Goal: Use online tool/utility: Utilize a website feature to perform a specific function

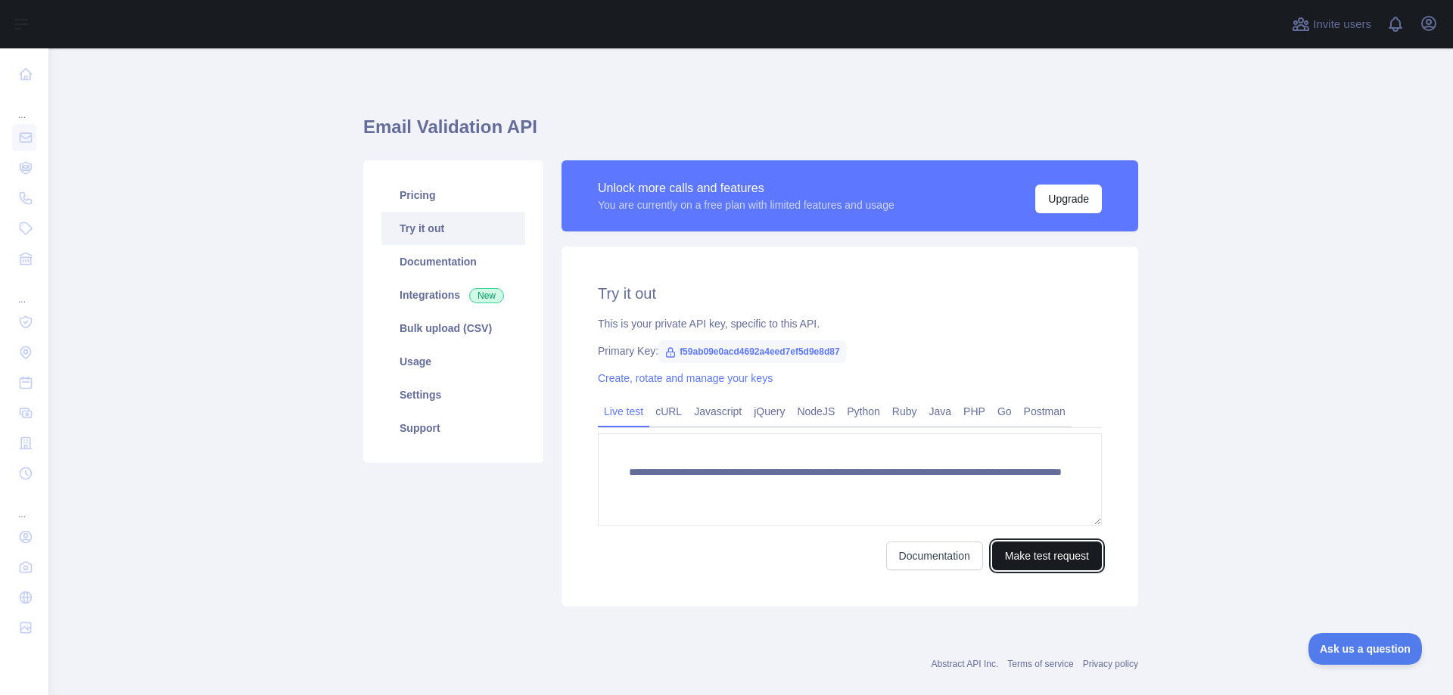
click at [1054, 565] on button "Make test request" at bounding box center [1047, 556] width 110 height 29
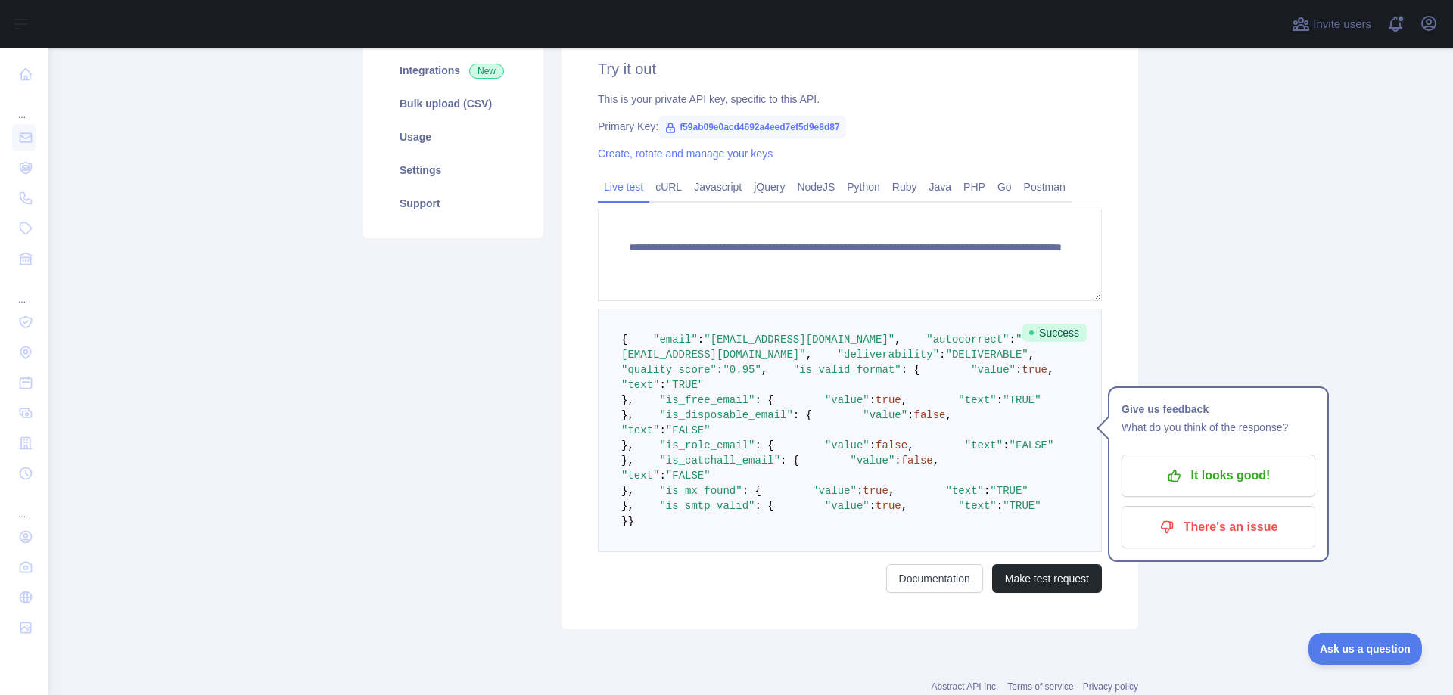
scroll to position [89, 0]
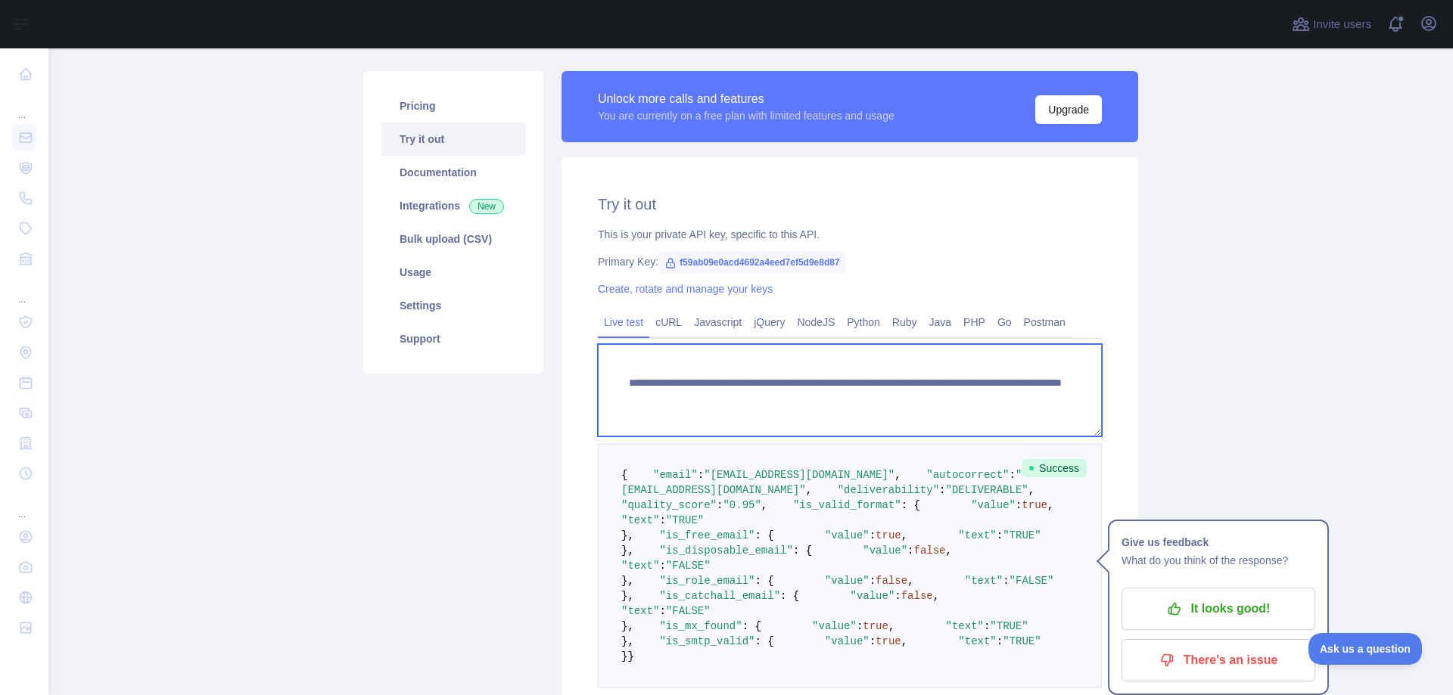
drag, startPoint x: 1041, startPoint y: 402, endPoint x: 880, endPoint y: 396, distance: 160.5
click at [880, 396] on textarea "**********" at bounding box center [850, 390] width 504 height 92
paste textarea
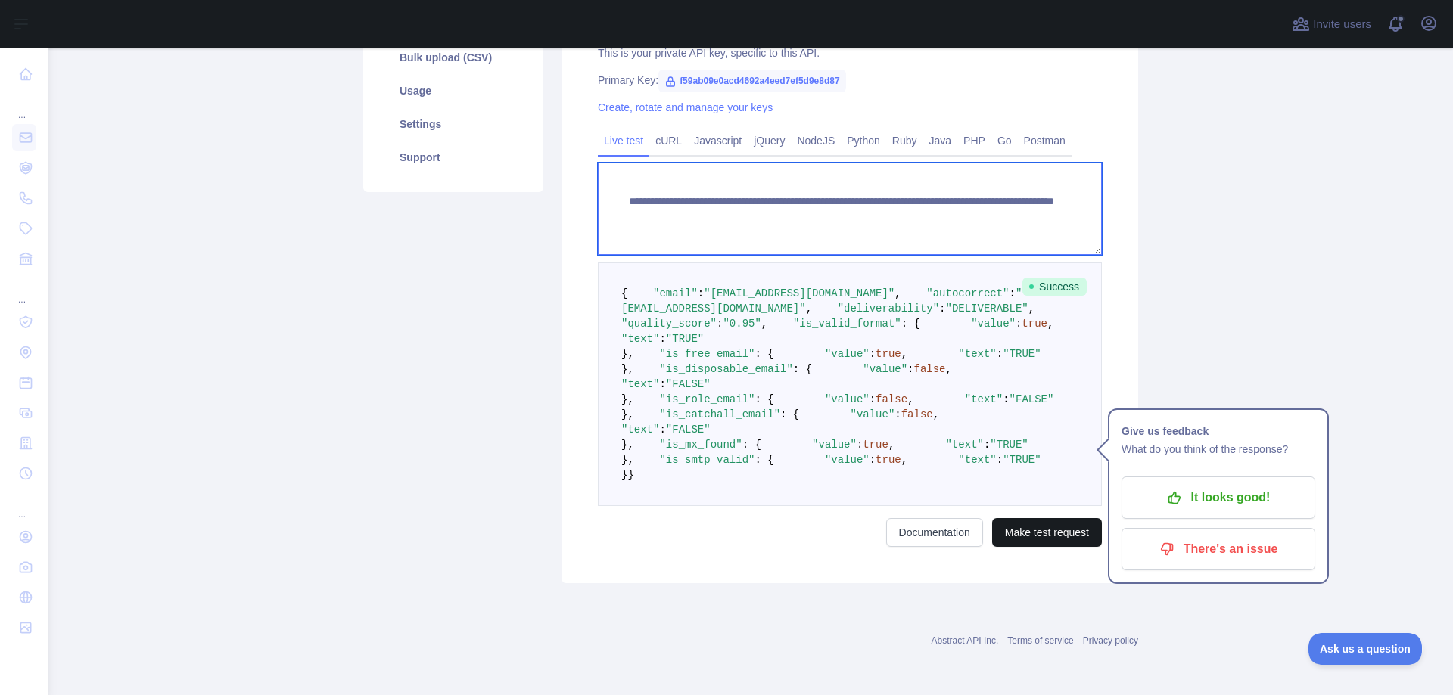
type textarea "**********"
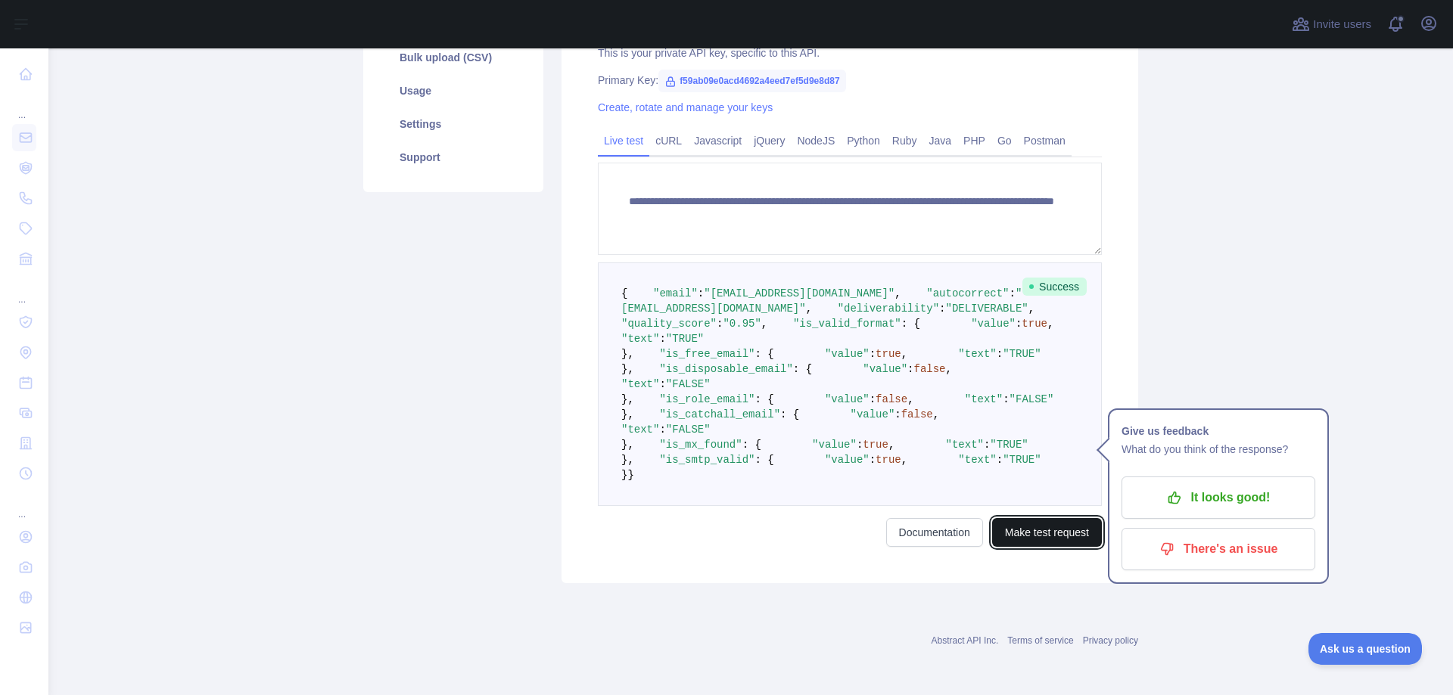
click at [1034, 535] on button "Make test request" at bounding box center [1047, 532] width 110 height 29
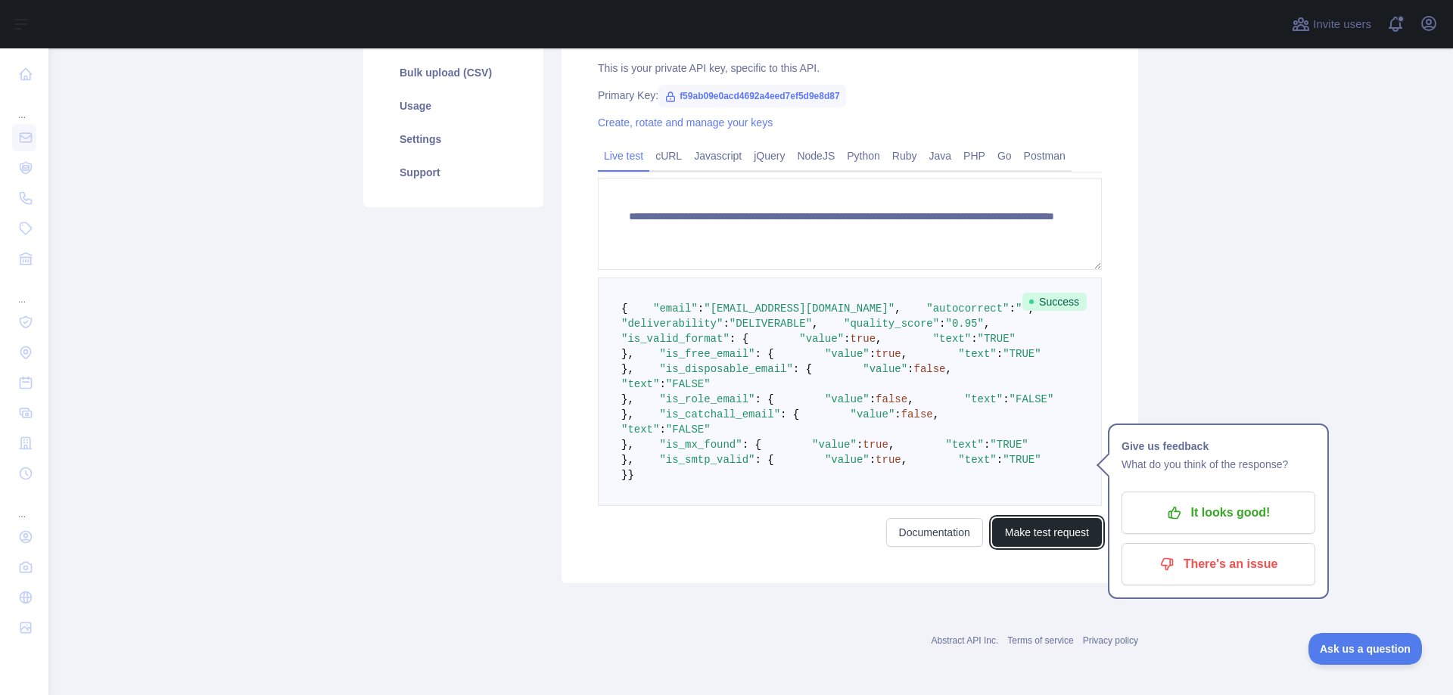
scroll to position [286, 0]
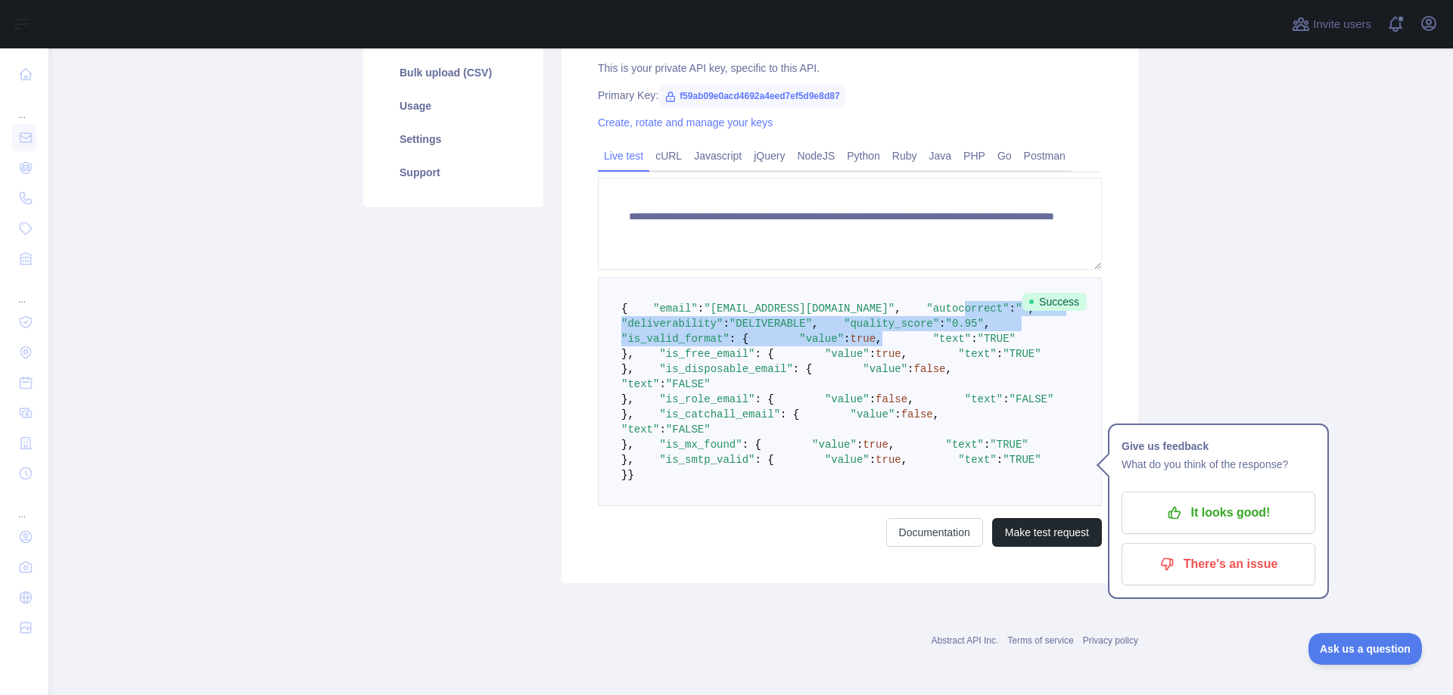
drag, startPoint x: 674, startPoint y: 304, endPoint x: 853, endPoint y: 382, distance: 194.9
click at [838, 376] on pre "{ "email" : "flamandadonis@usa.com" , "autocorrect" : "" , "deliverability" : "…" at bounding box center [850, 392] width 504 height 229
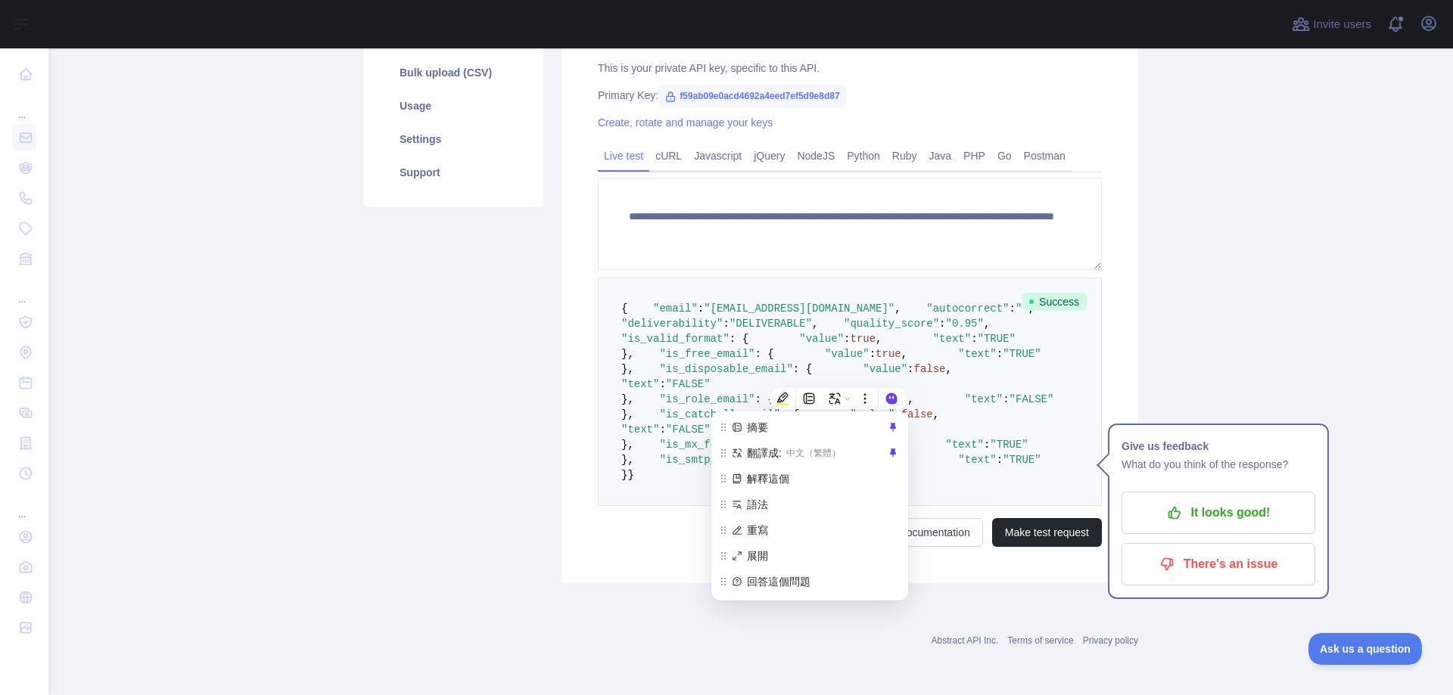
click at [939, 404] on pre "{ "email" : "flamandadonis@usa.com" , "autocorrect" : "" , "deliverability" : "…" at bounding box center [850, 392] width 504 height 229
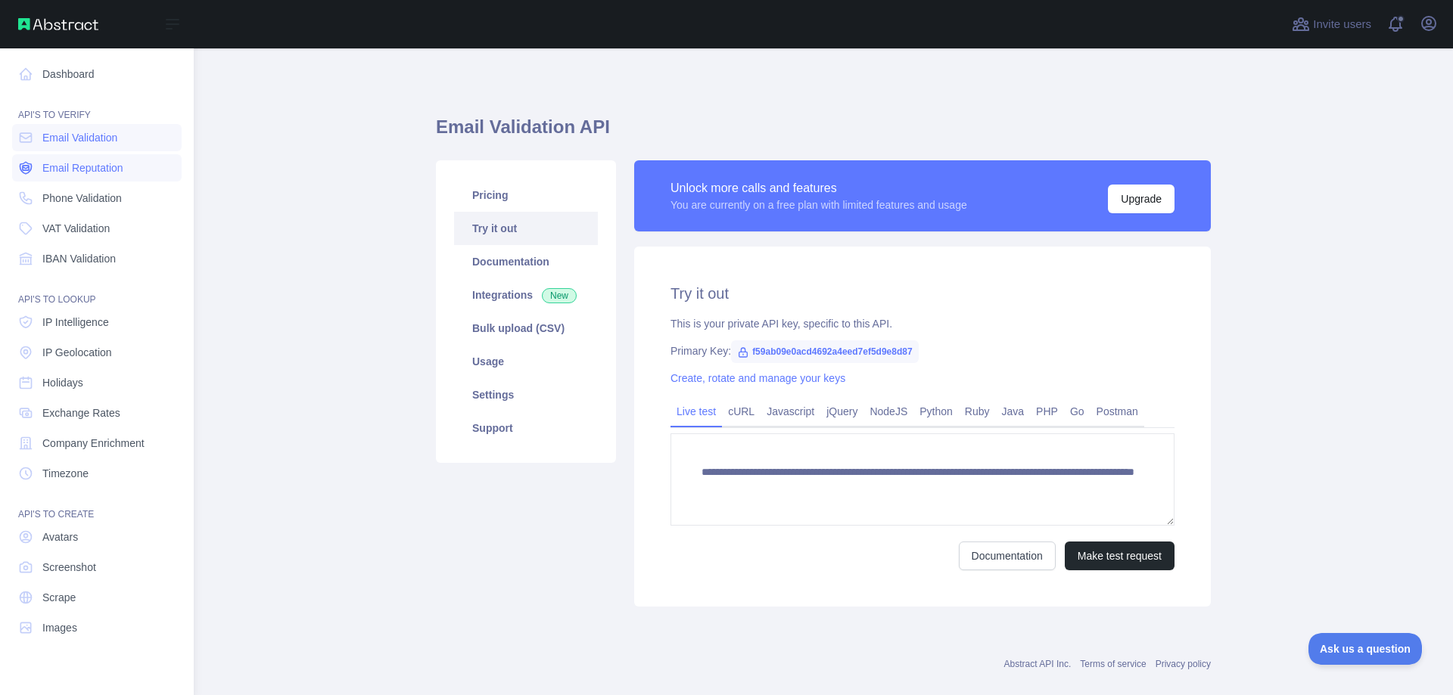
click at [123, 171] on span "Email Reputation" at bounding box center [82, 167] width 81 height 15
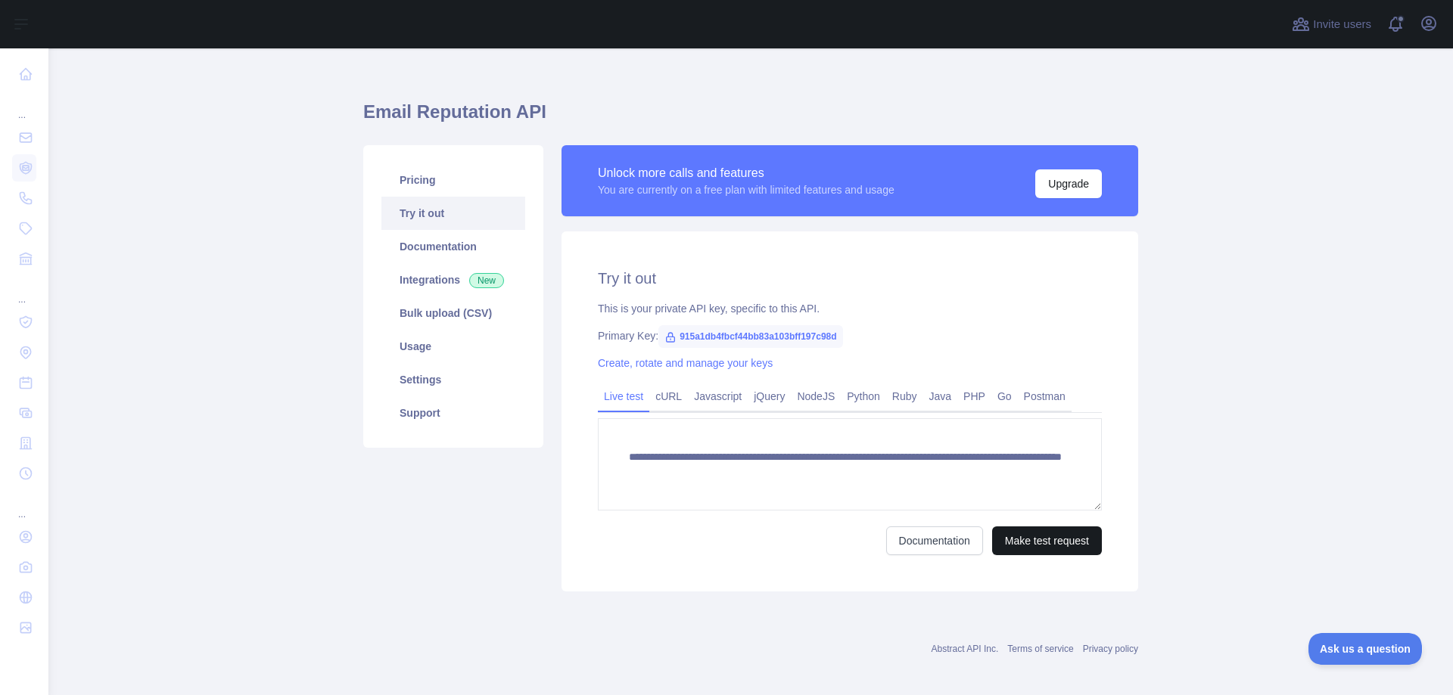
scroll to position [23, 0]
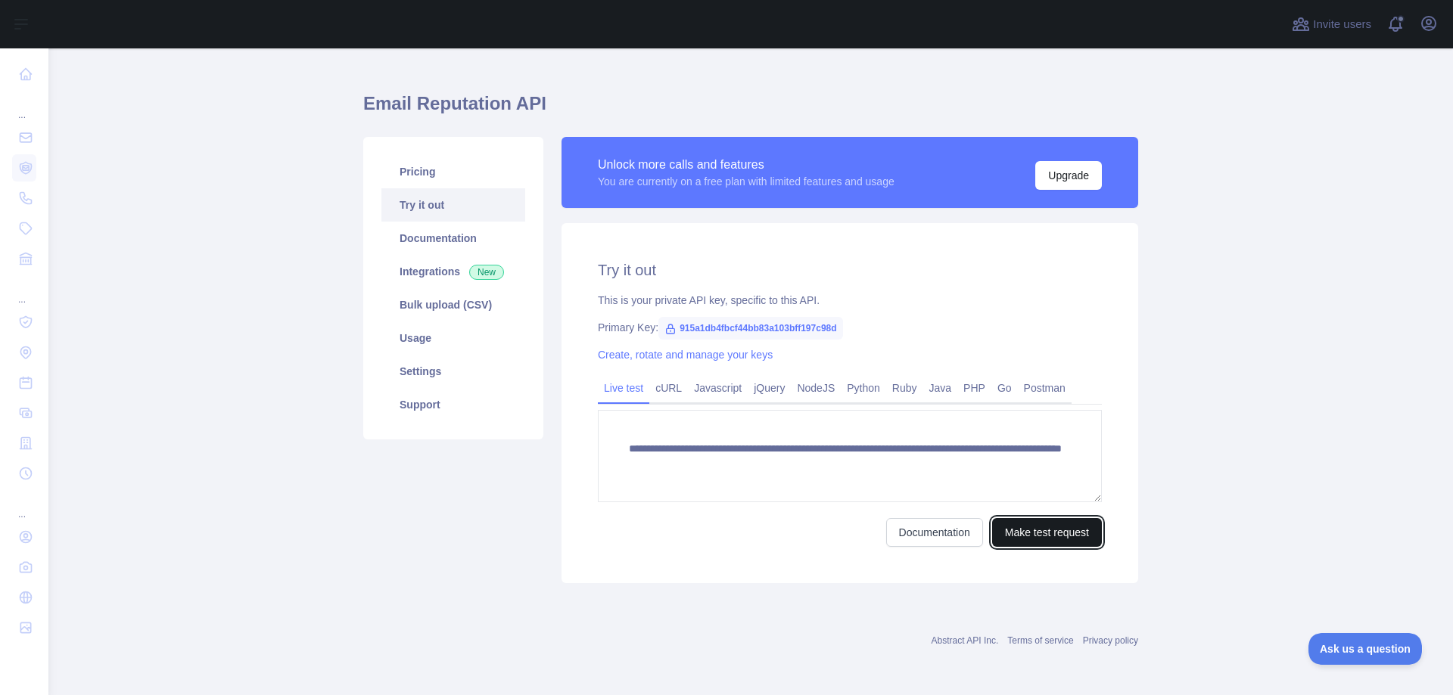
click at [1058, 541] on button "Make test request" at bounding box center [1047, 532] width 110 height 29
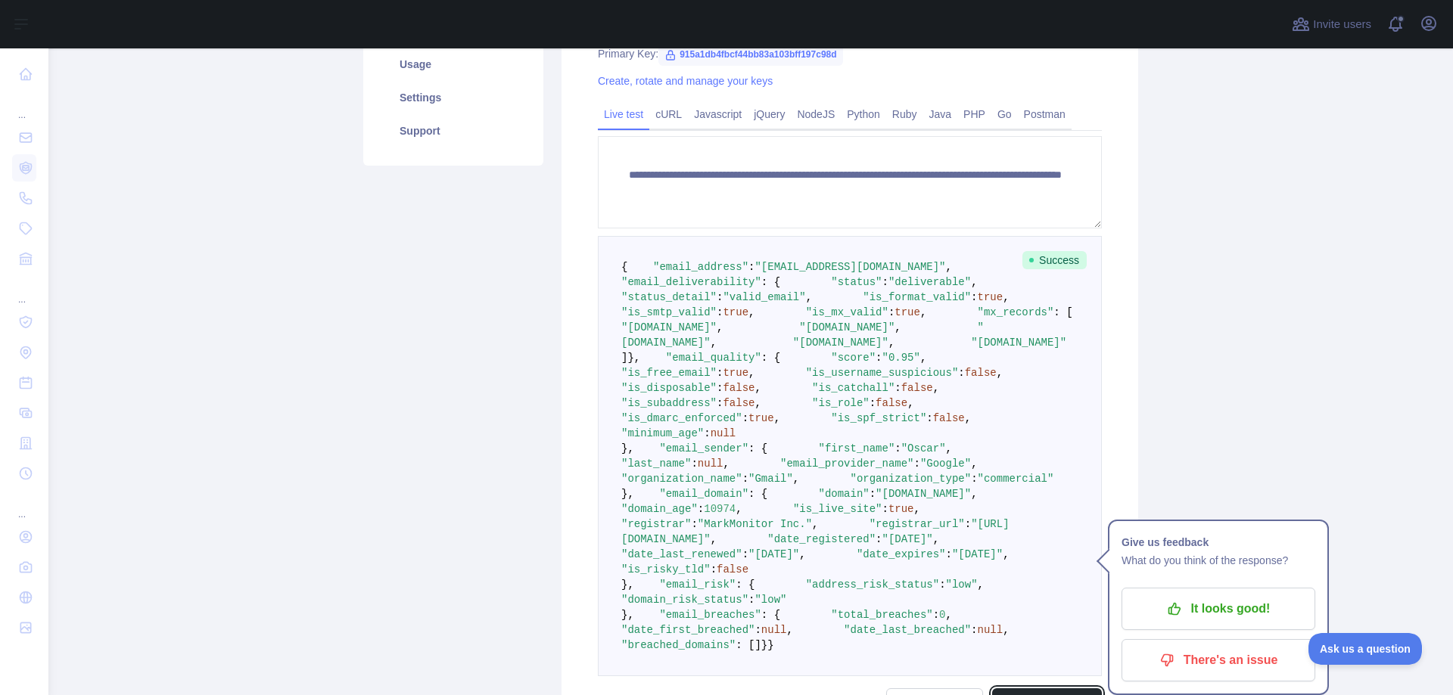
scroll to position [316, 0]
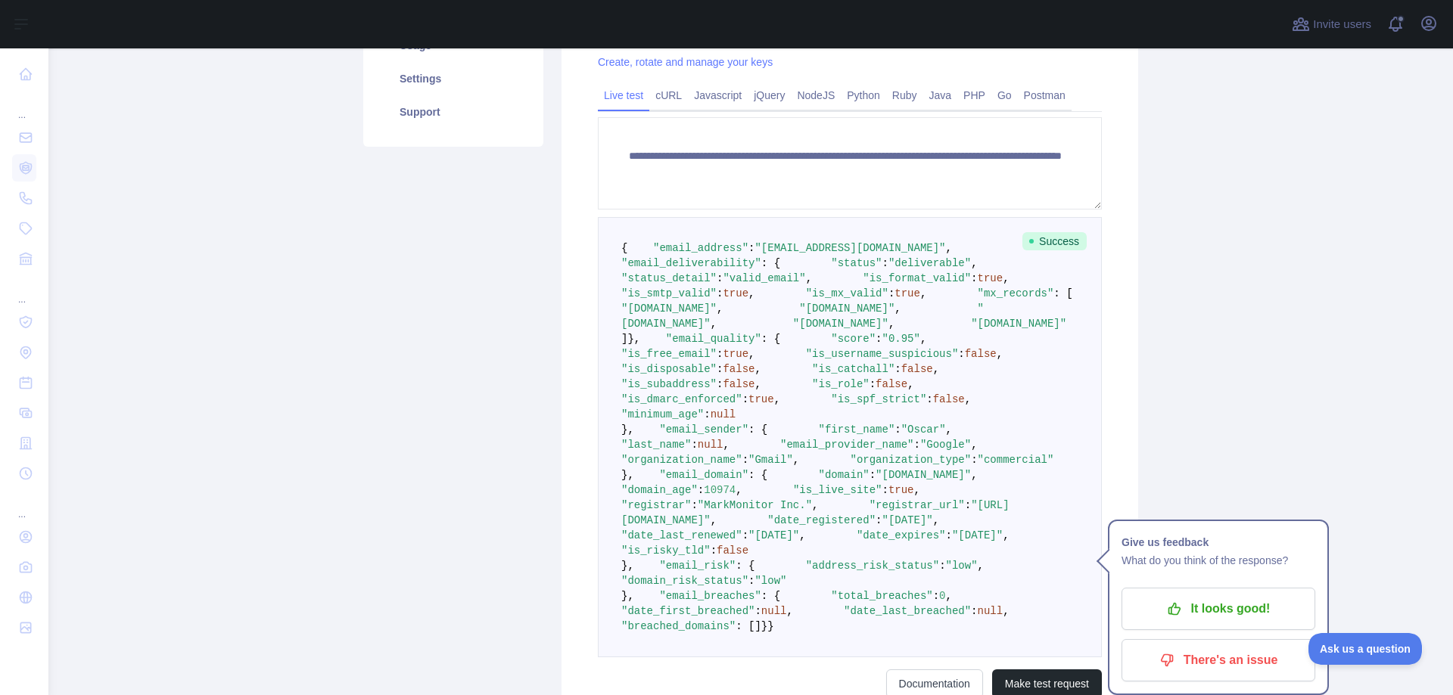
drag, startPoint x: 709, startPoint y: 297, endPoint x: 875, endPoint y: 461, distance: 233.3
click at [875, 461] on pre "{ "email_address" : "[EMAIL_ADDRESS][DOMAIN_NAME]" , "email_deliverability" : {…" at bounding box center [850, 437] width 504 height 440
click at [954, 346] on pre "{ "email_address" : "[EMAIL_ADDRESS][DOMAIN_NAME]" , "email_deliverability" : {…" at bounding box center [850, 437] width 504 height 440
click at [888, 269] on span ""deliverable"" at bounding box center [929, 263] width 82 height 12
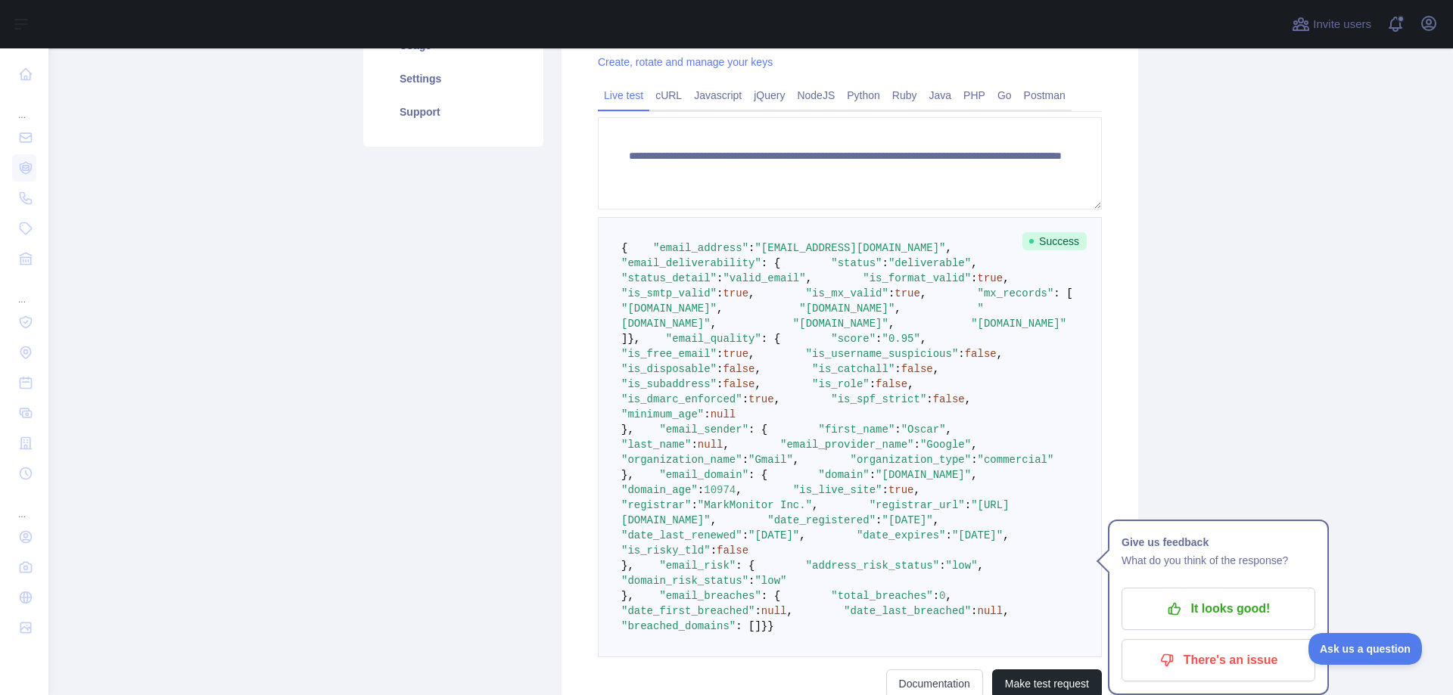
click at [820, 254] on span ""[EMAIL_ADDRESS][DOMAIN_NAME]"" at bounding box center [849, 248] width 191 height 12
click at [878, 254] on pre "{ "email_address" : "[EMAIL_ADDRESS][DOMAIN_NAME]" , "email_deliverability" : {…" at bounding box center [850, 437] width 504 height 440
drag, startPoint x: 878, startPoint y: 265, endPoint x: 696, endPoint y: 266, distance: 181.6
click at [696, 254] on span ""email_address" : "[EMAIL_ADDRESS][DOMAIN_NAME]" ," at bounding box center [789, 248] width 325 height 12
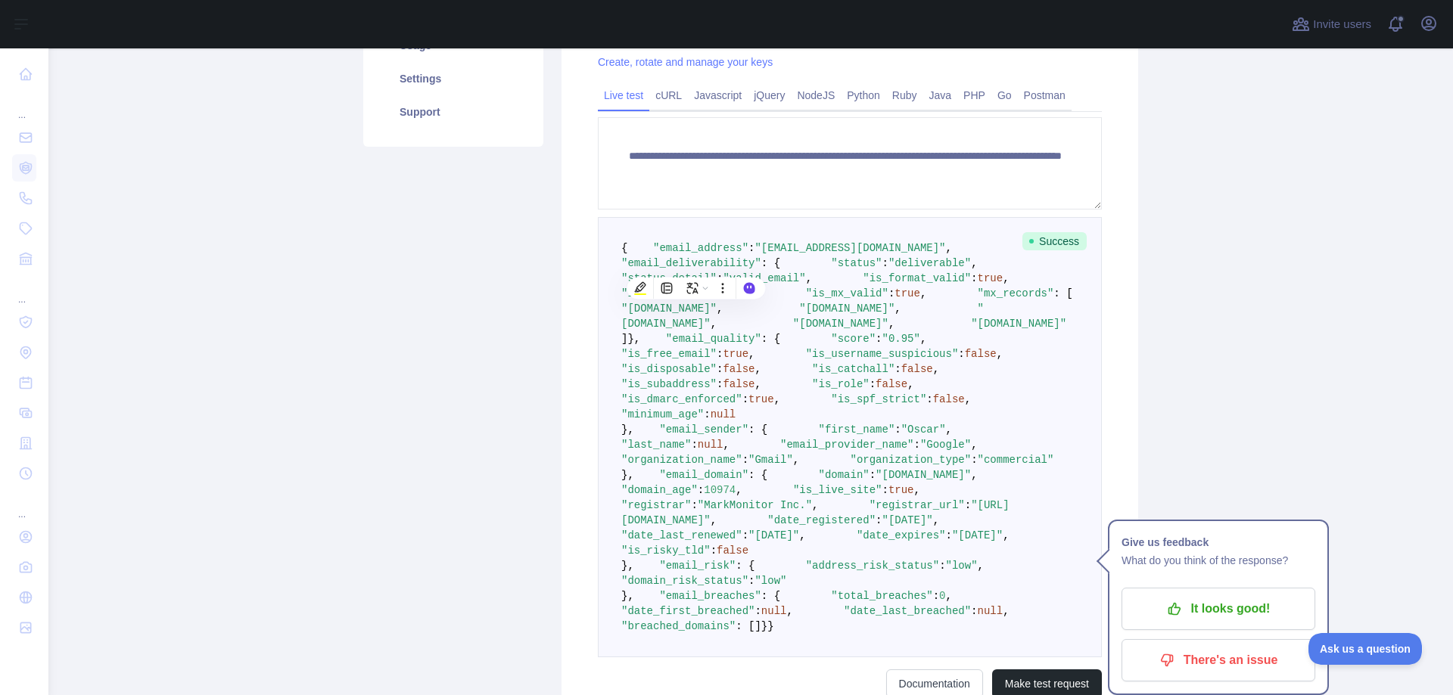
click at [1036, 331] on pre "{ "email_address" : "[EMAIL_ADDRESS][DOMAIN_NAME]" , "email_deliverability" : {…" at bounding box center [850, 437] width 504 height 440
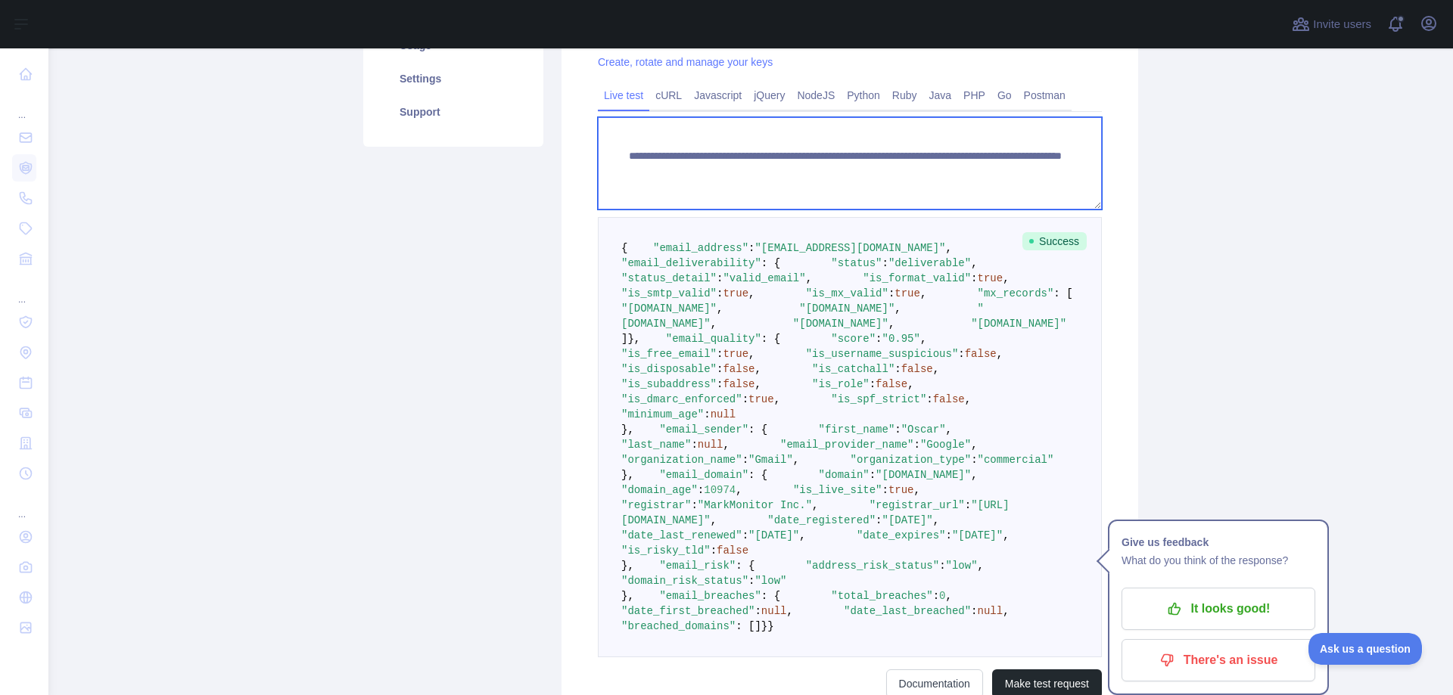
drag, startPoint x: 1022, startPoint y: 167, endPoint x: 882, endPoint y: 172, distance: 140.1
click at [882, 172] on textarea "**********" at bounding box center [850, 163] width 504 height 92
paste textarea
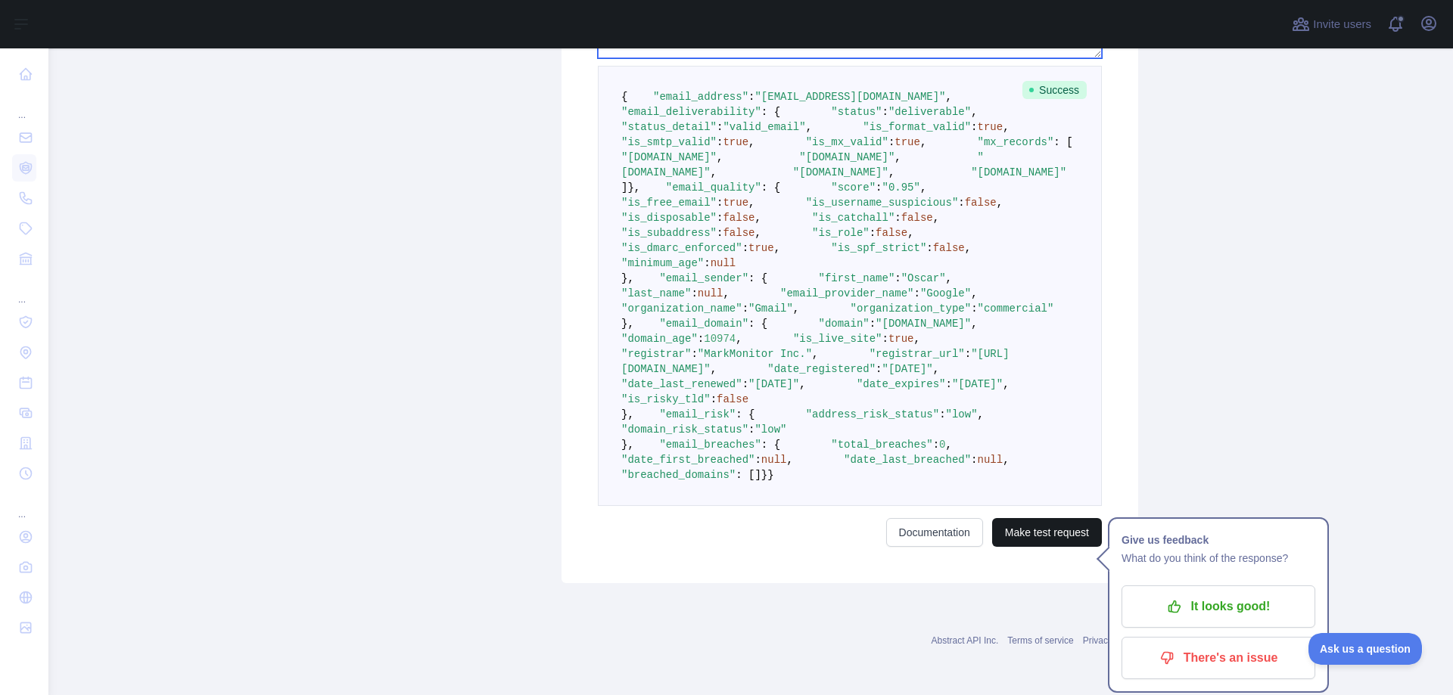
type textarea "**********"
click at [1062, 520] on button "Make test request" at bounding box center [1047, 532] width 110 height 29
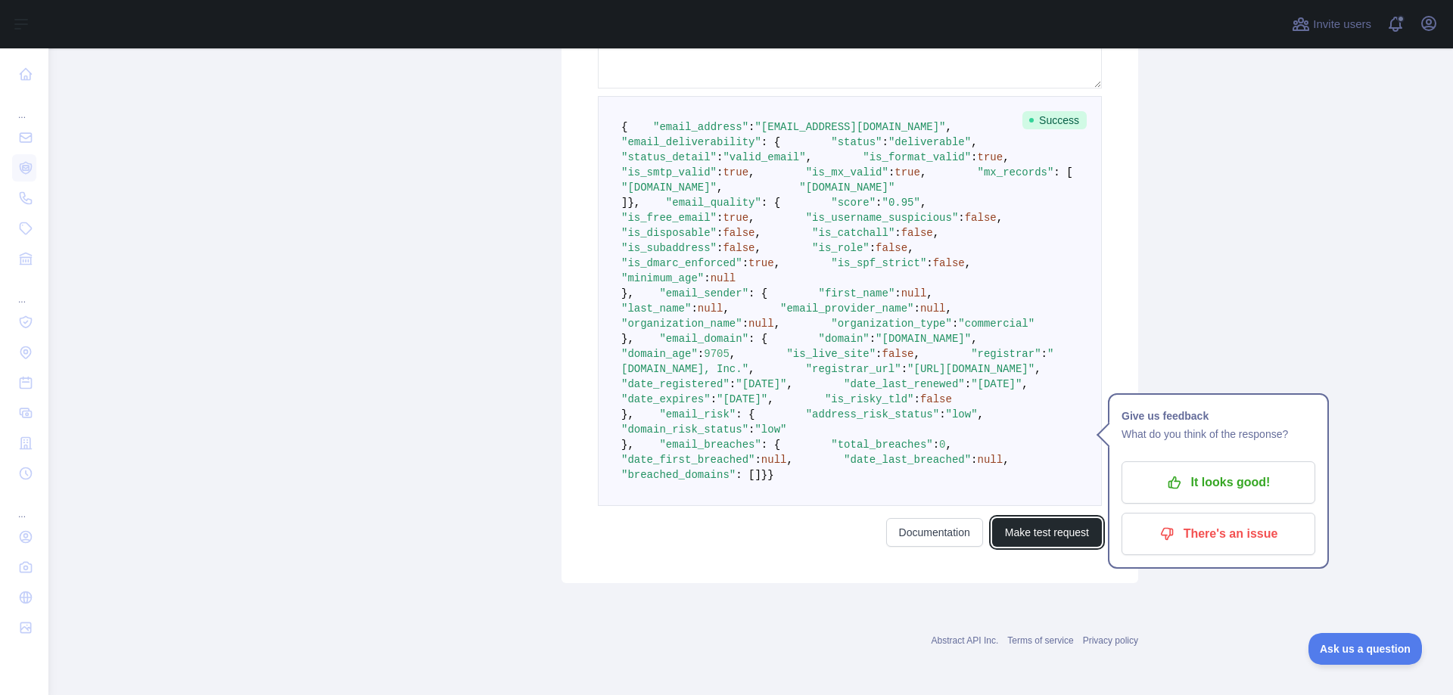
scroll to position [757, 0]
